Goal: Book appointment/travel/reservation

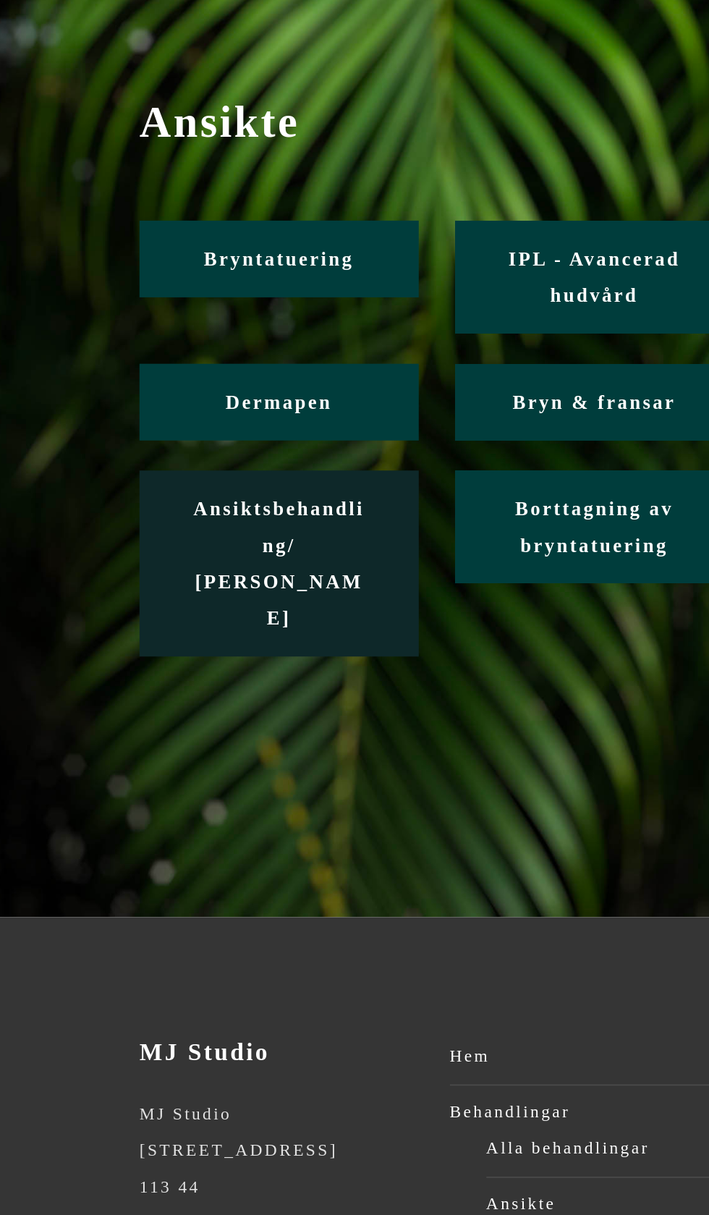
click at [180, 425] on span "Ansiktsbehandling/ Friskvård" at bounding box center [166, 441] width 102 height 77
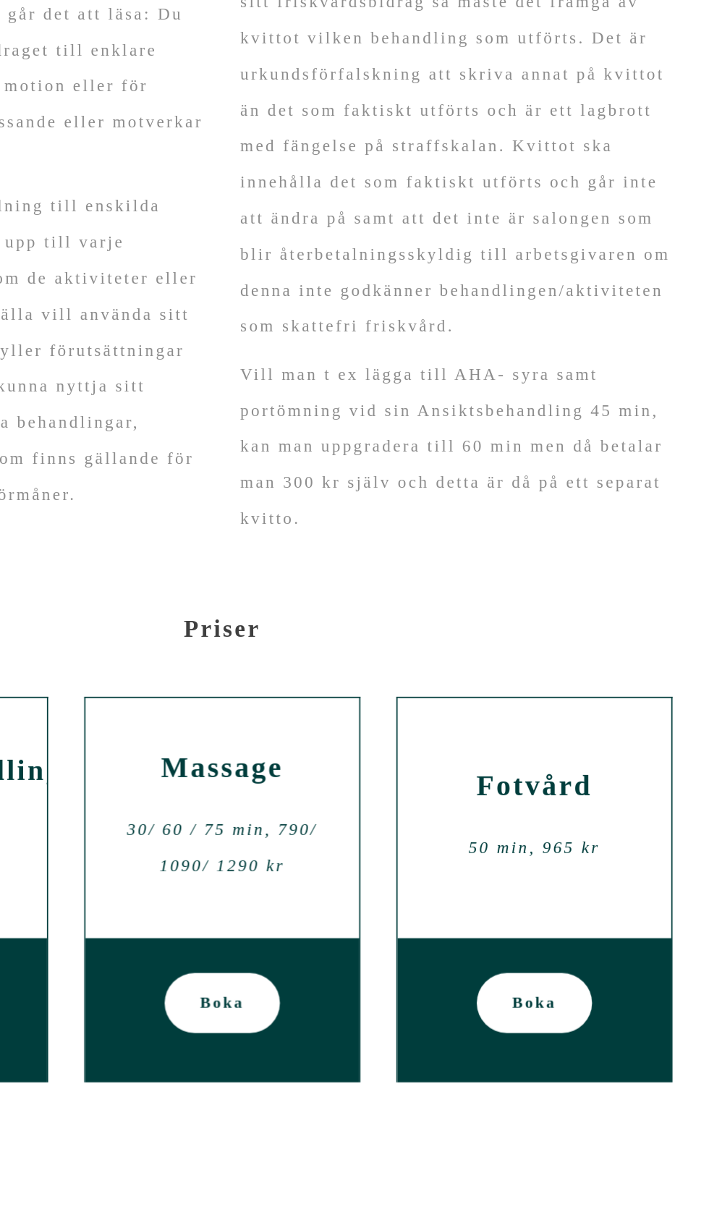
scroll to position [1, 0]
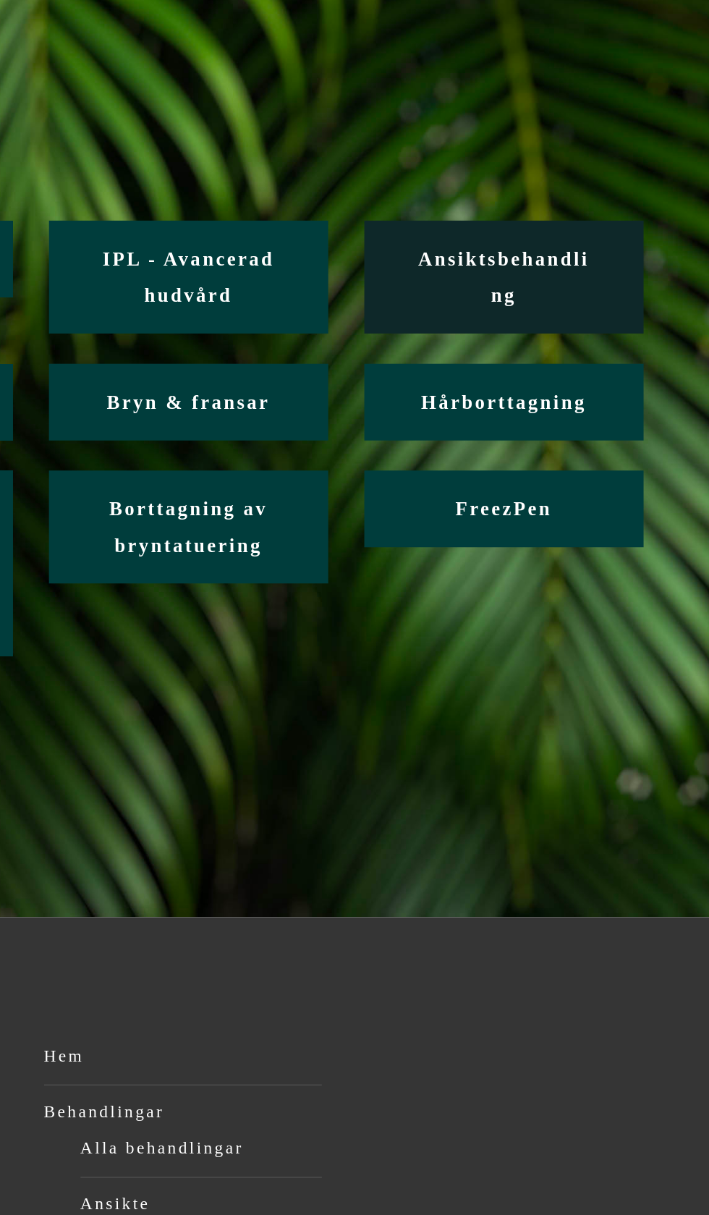
click at [577, 265] on span "Ansiktsbehandling" at bounding box center [542, 271] width 102 height 34
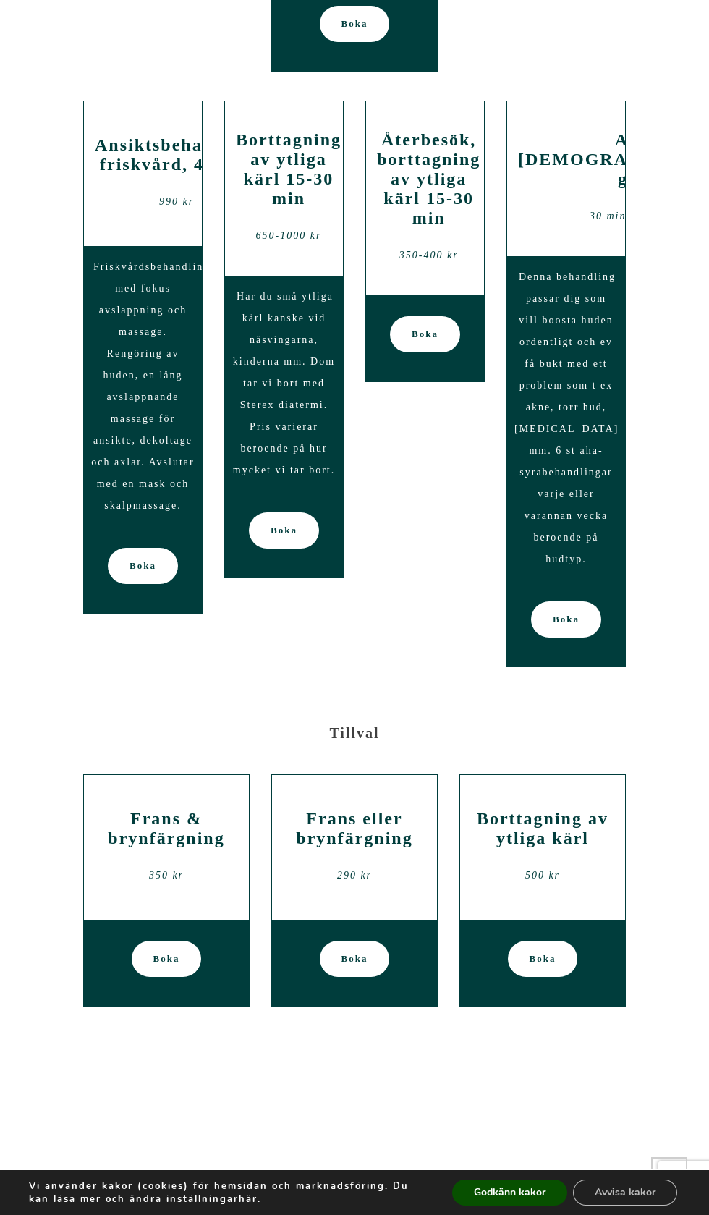
scroll to position [2237, 0]
